Goal: Book appointment/travel/reservation

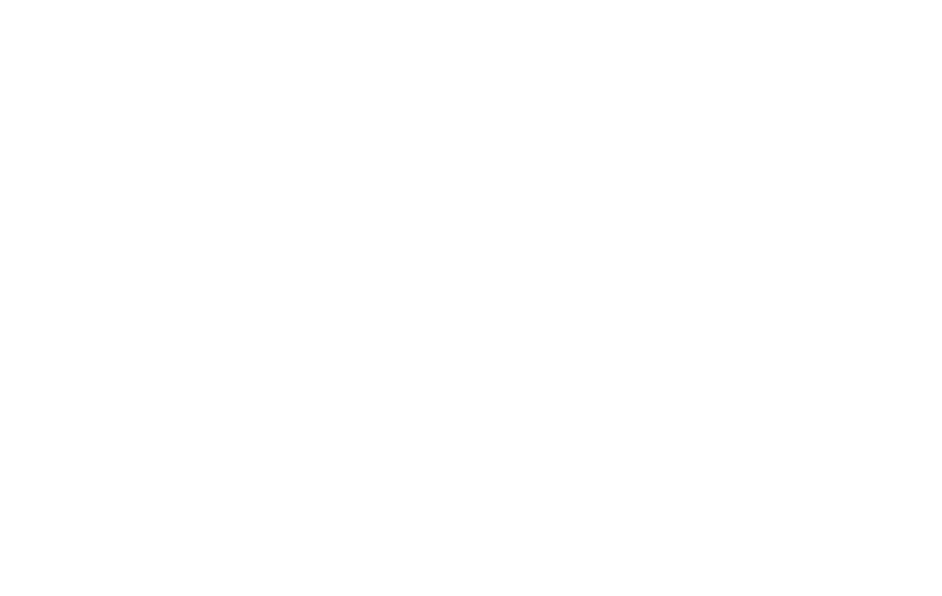
scroll to position [2099, 0]
click at [350, 326] on div "Offerte" at bounding box center [361, 362] width 206 height 103
click at [197, 513] on link "[PERSON_NAME] ora" at bounding box center [229, 509] width 149 height 37
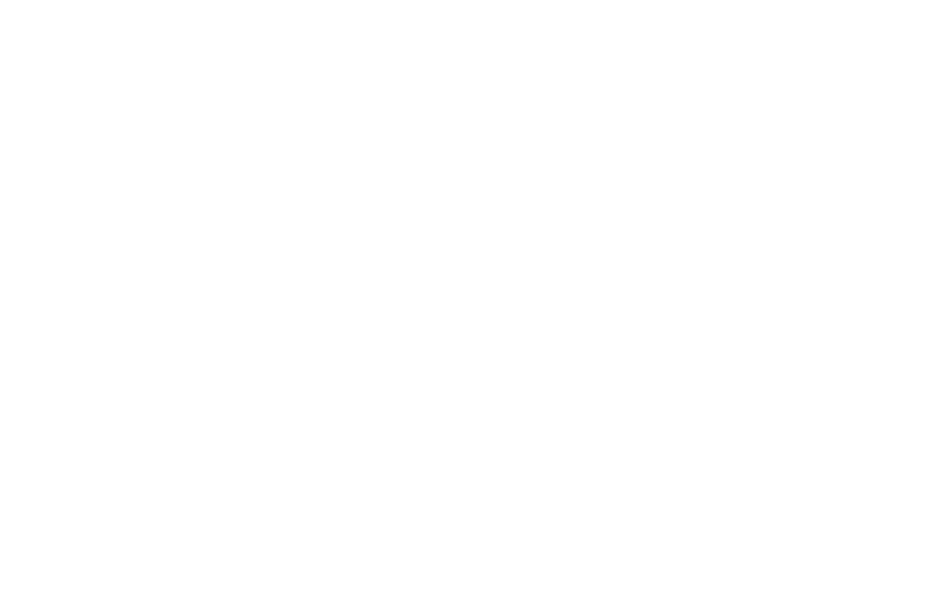
scroll to position [4527, 0]
click at [837, 108] on icon at bounding box center [824, 124] width 40 height 32
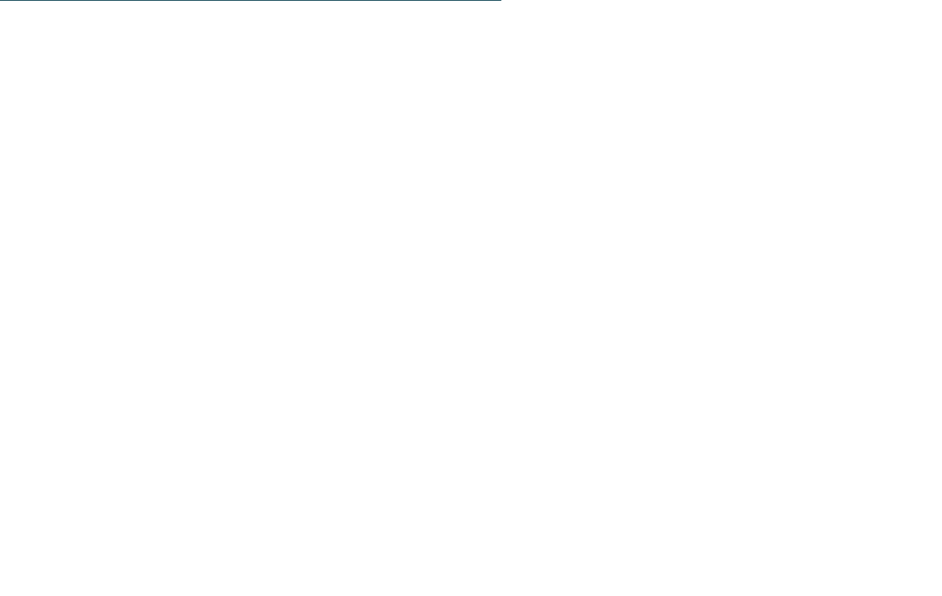
scroll to position [3790, 0]
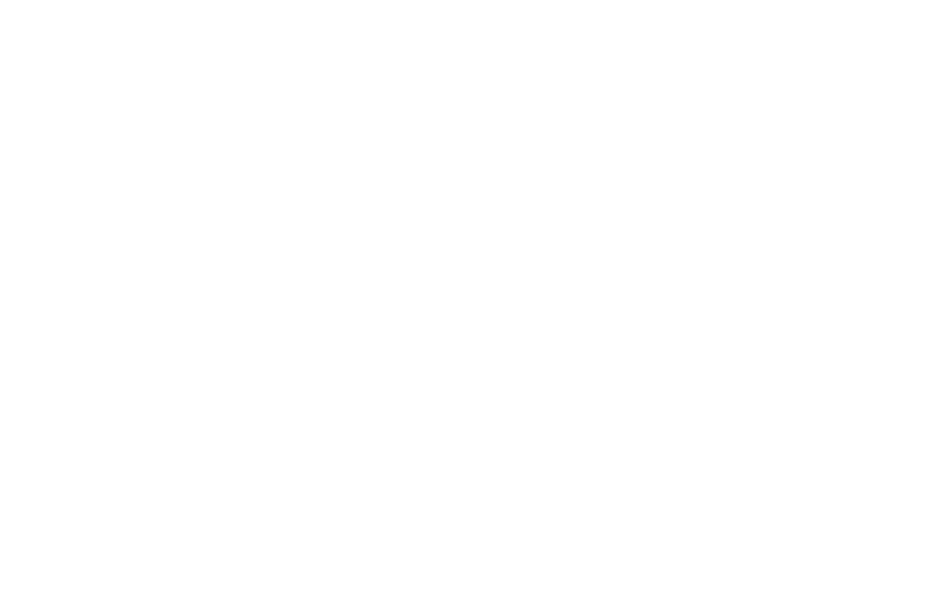
click at [610, 255] on span "Familiamus Ponyhof" at bounding box center [569, 263] width 140 height 17
click at [802, 177] on div "Familiamus Ponyhof Cavalcando i pony , imparerete a conoscere e a interagire co…" at bounding box center [471, 288] width 869 height 276
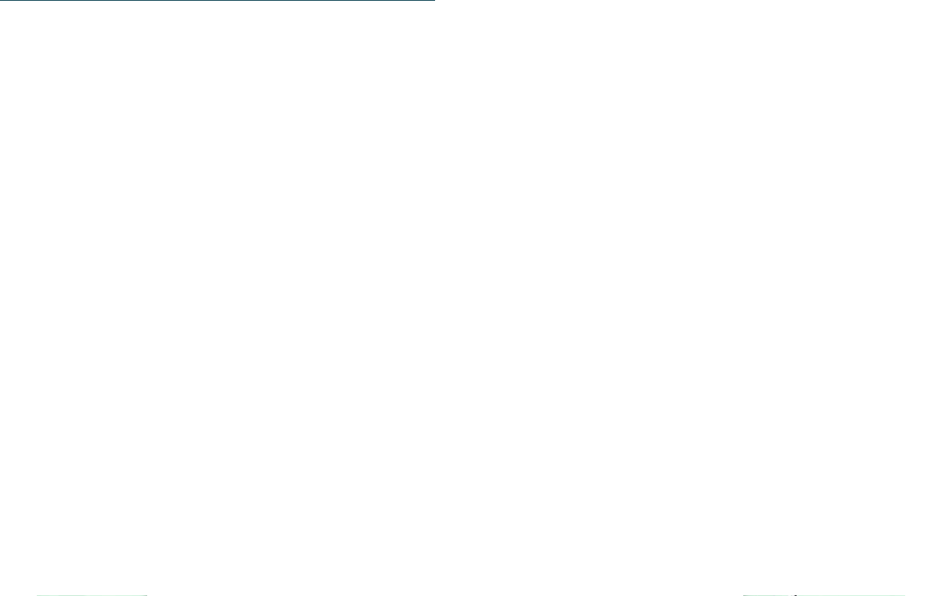
scroll to position [3282, 0]
